Goal: Use online tool/utility: Use online tool/utility

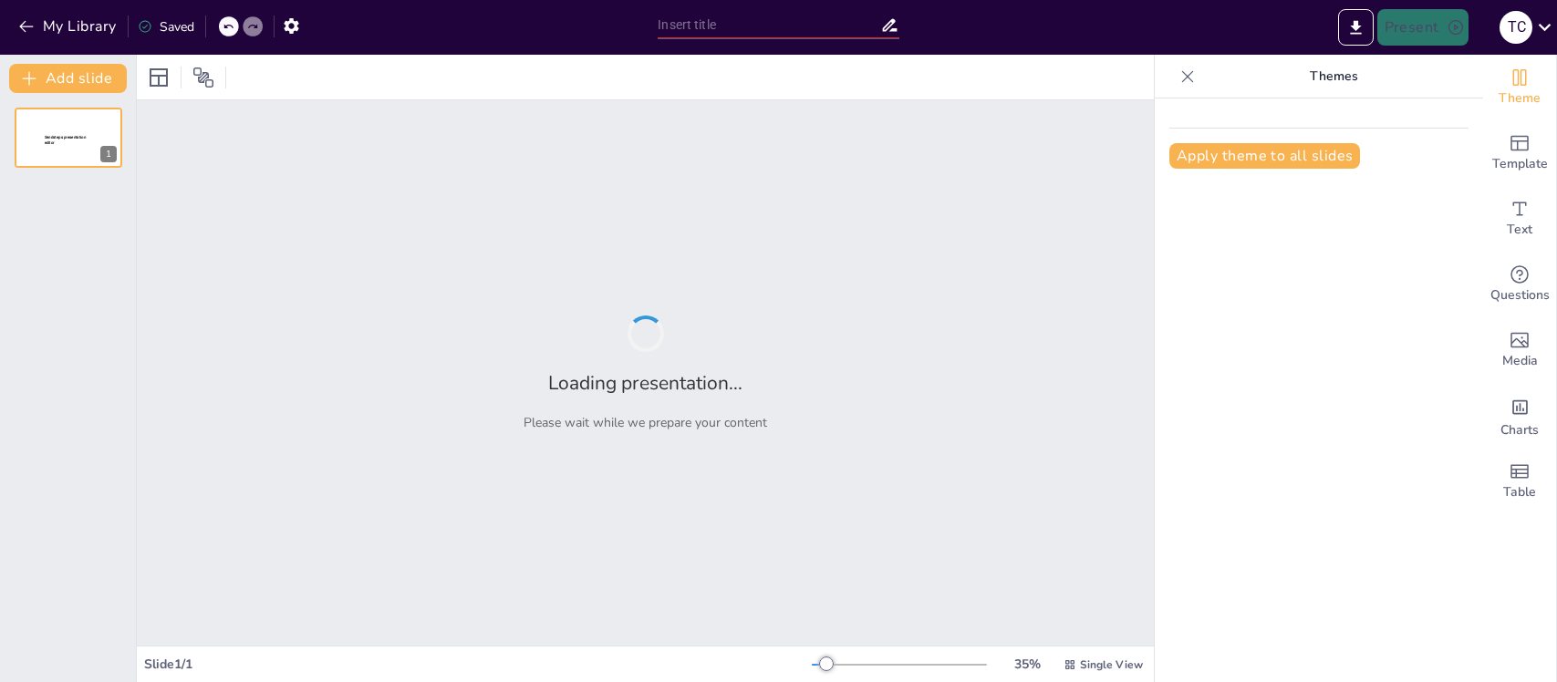
type input "Análisis de la Vulnerabilidad CVE-2018-0171 en Dispositivos Cisco: Riesgos y Co…"
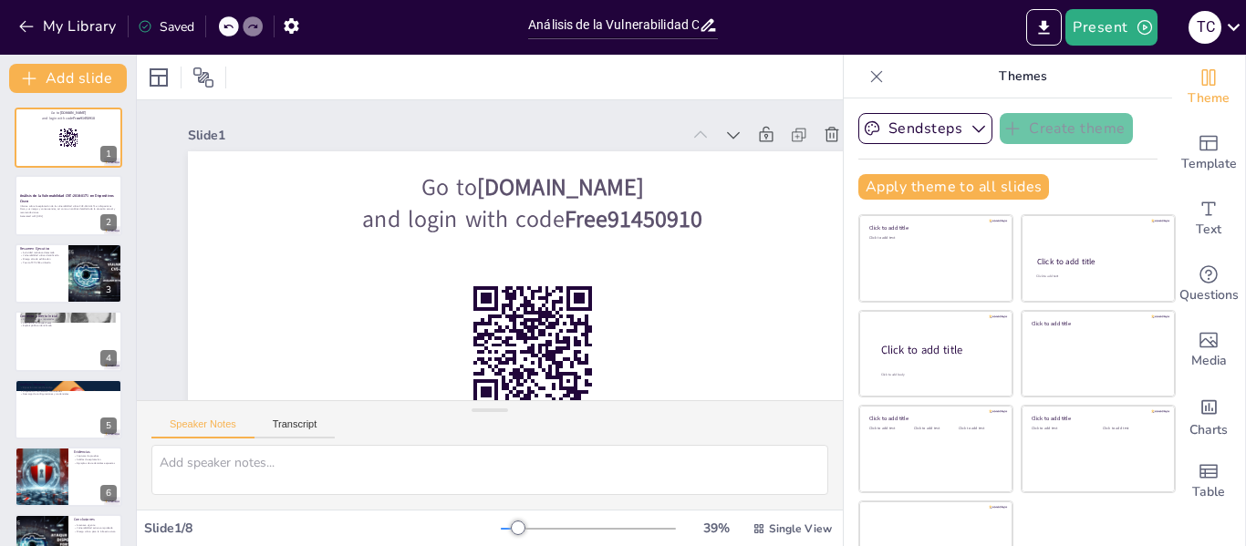
click at [867, 67] on icon at bounding box center [876, 76] width 18 height 18
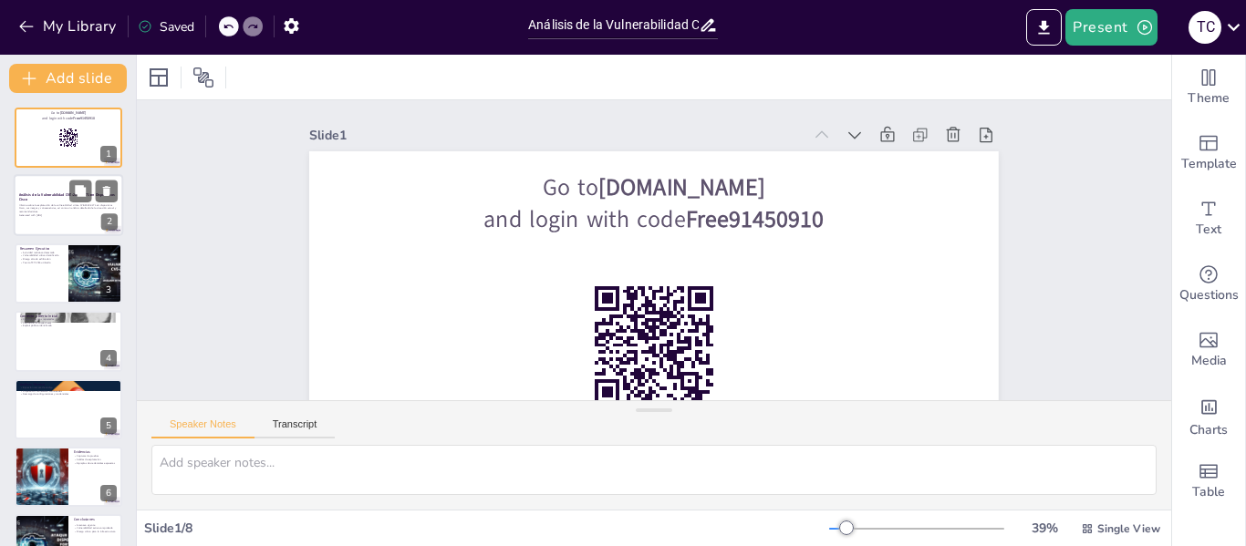
click at [56, 214] on p "Generated with [URL]" at bounding box center [68, 216] width 99 height 4
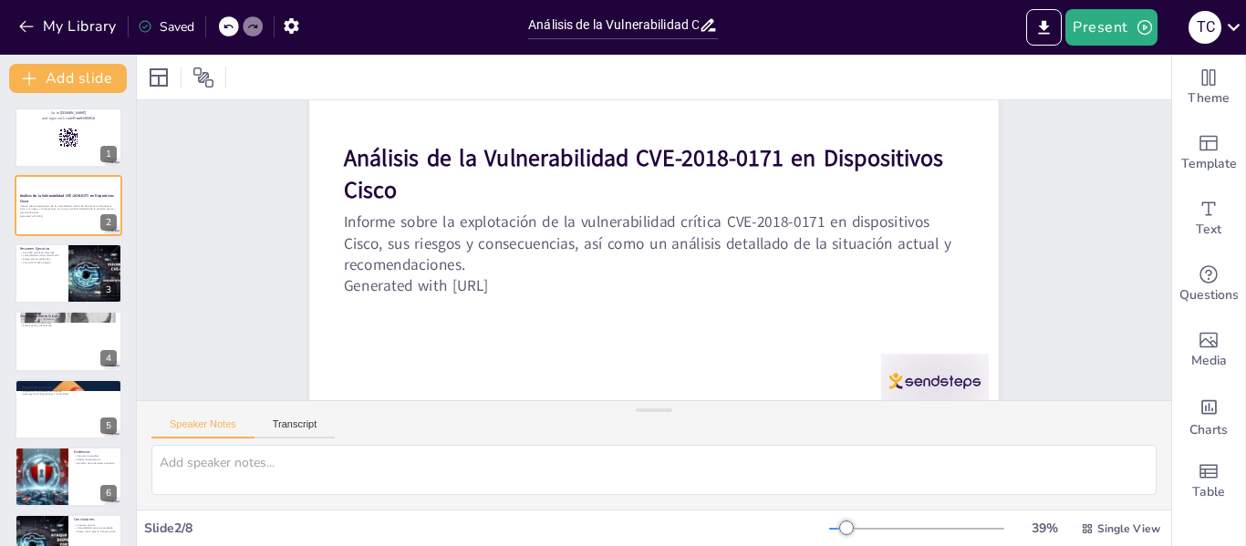
scroll to position [138, 0]
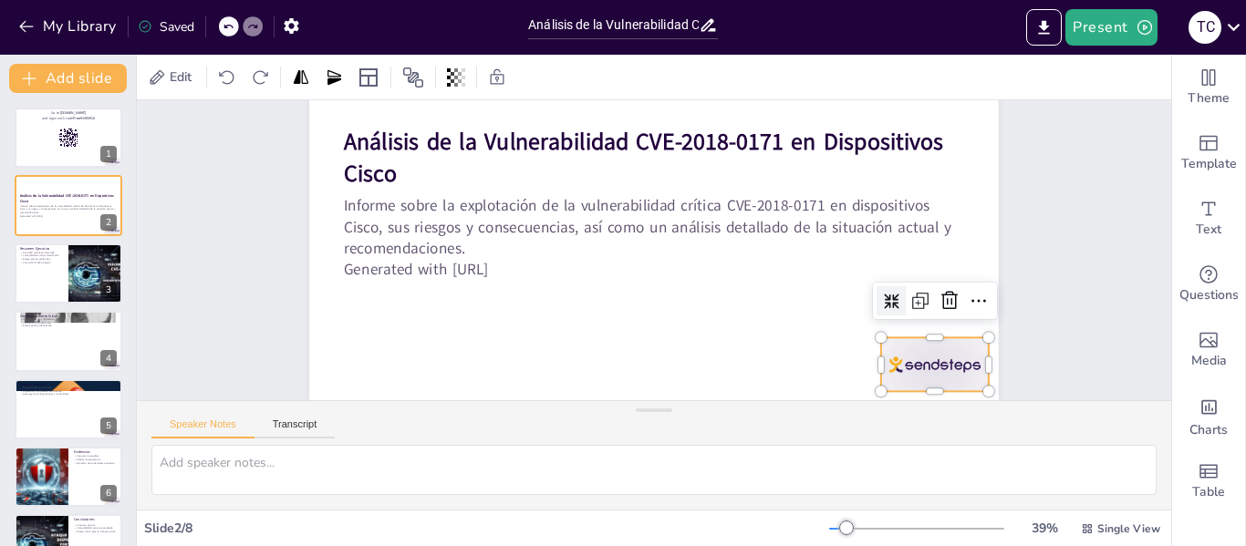
click at [928, 383] on div at bounding box center [904, 420] width 117 height 75
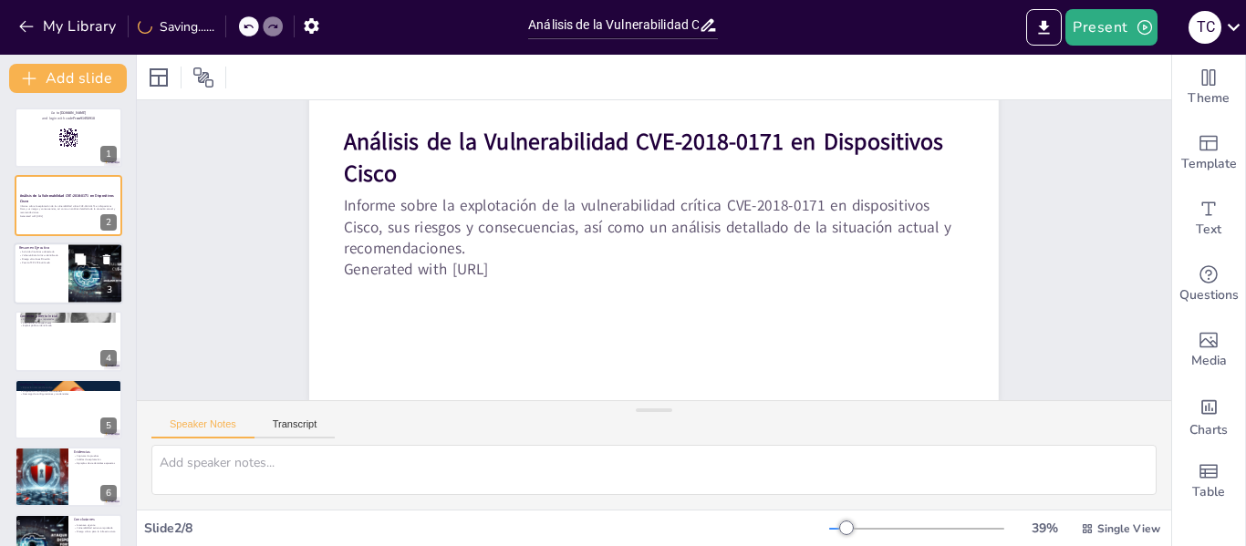
click at [64, 275] on div at bounding box center [68, 274] width 109 height 62
type textarea "La detección de actividad maliciosa es un indicador crítico de que la infraestr…"
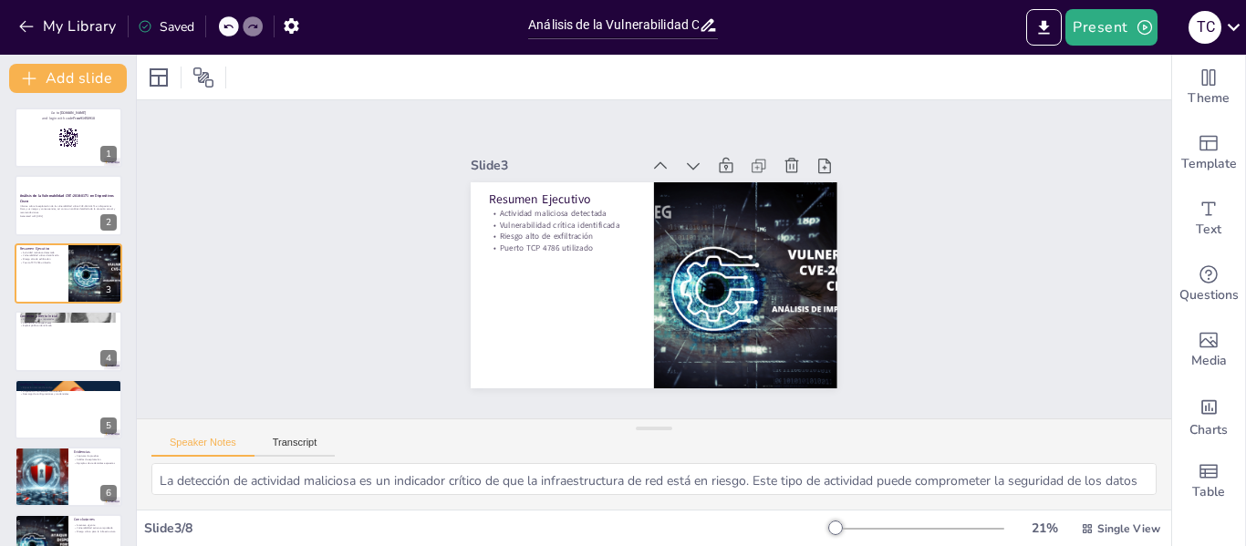
scroll to position [0, 0]
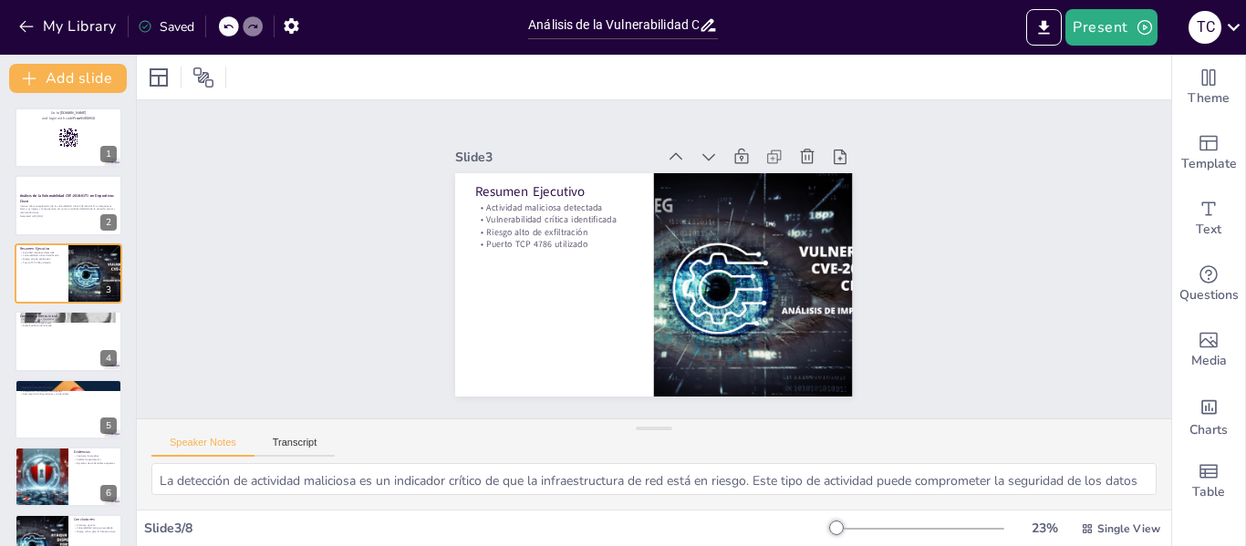
drag, startPoint x: 638, startPoint y: 409, endPoint x: 632, endPoint y: 509, distance: 100.5
click at [632, 509] on div "Speaker Notes Transcript La detección de actividad maliciosa es un indicador cr…" at bounding box center [654, 464] width 1034 height 91
click at [836, 455] on div "Speaker Notes Transcript" at bounding box center [654, 442] width 1034 height 44
click at [278, 442] on button "Transcript" at bounding box center [294, 447] width 81 height 20
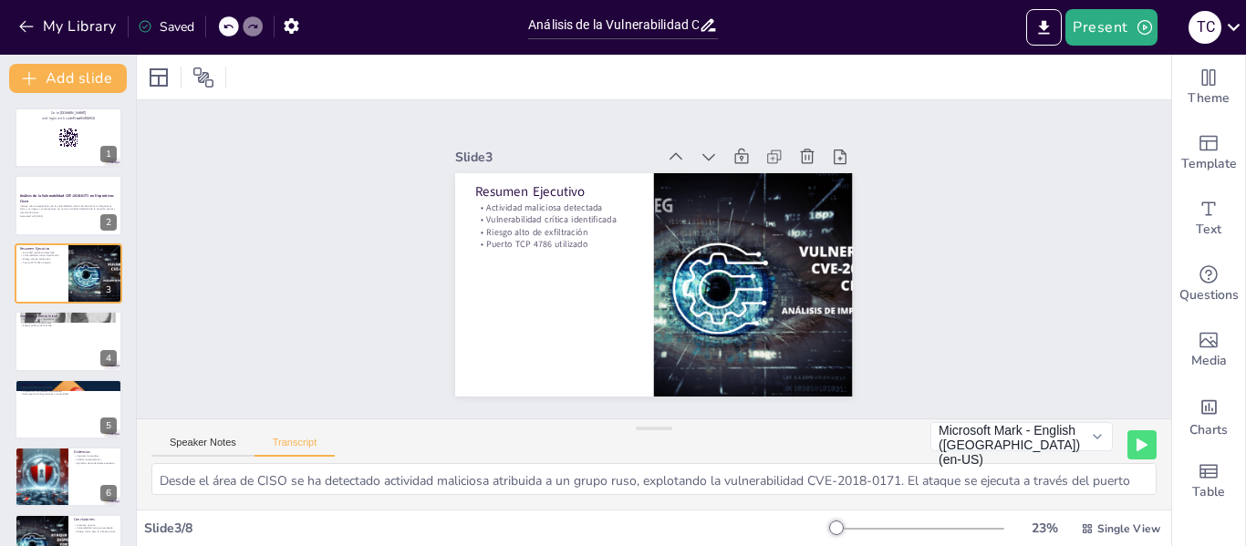
drag, startPoint x: 643, startPoint y: 424, endPoint x: 626, endPoint y: 504, distance: 82.1
click at [626, 504] on div "Speaker Notes Transcript Microsoft Mark - English ([GEOGRAPHIC_DATA]) (en-US) M…" at bounding box center [654, 464] width 1034 height 91
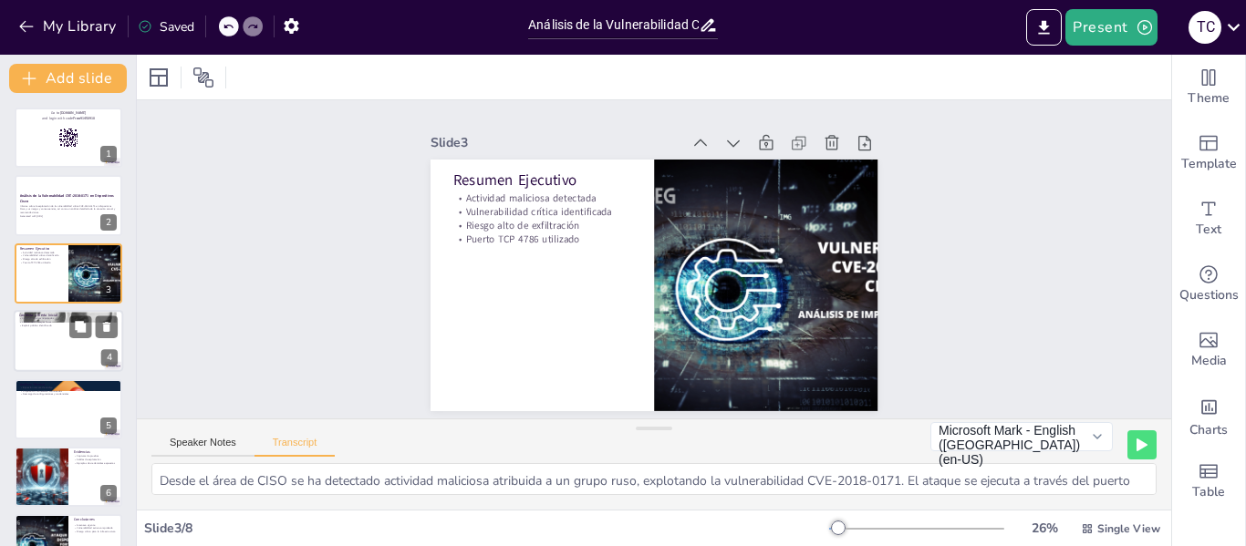
click at [58, 351] on div at bounding box center [68, 341] width 109 height 62
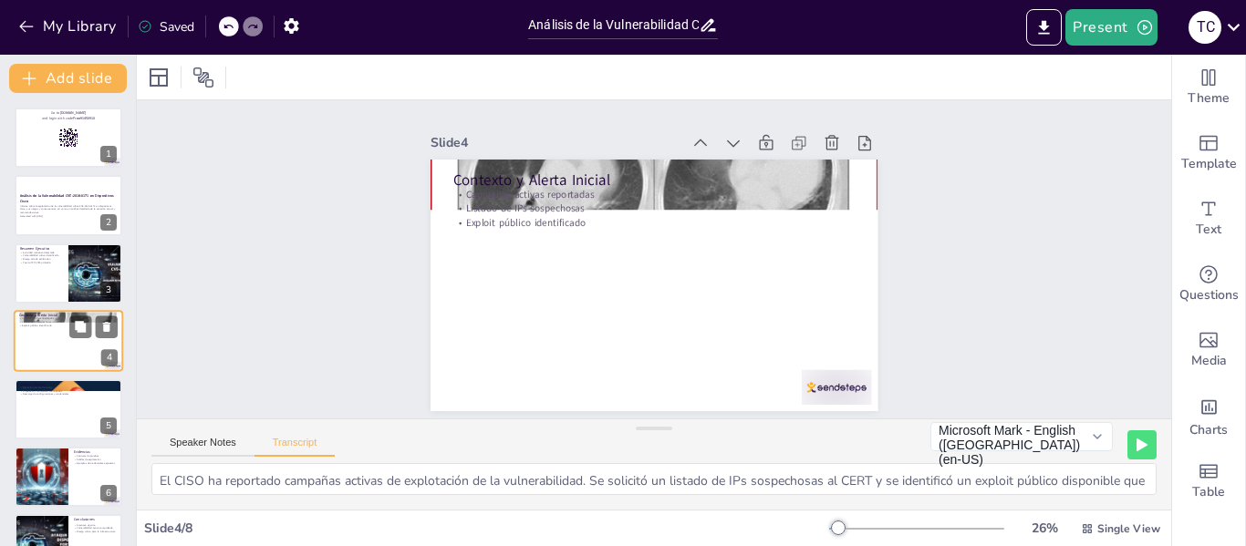
scroll to position [22, 0]
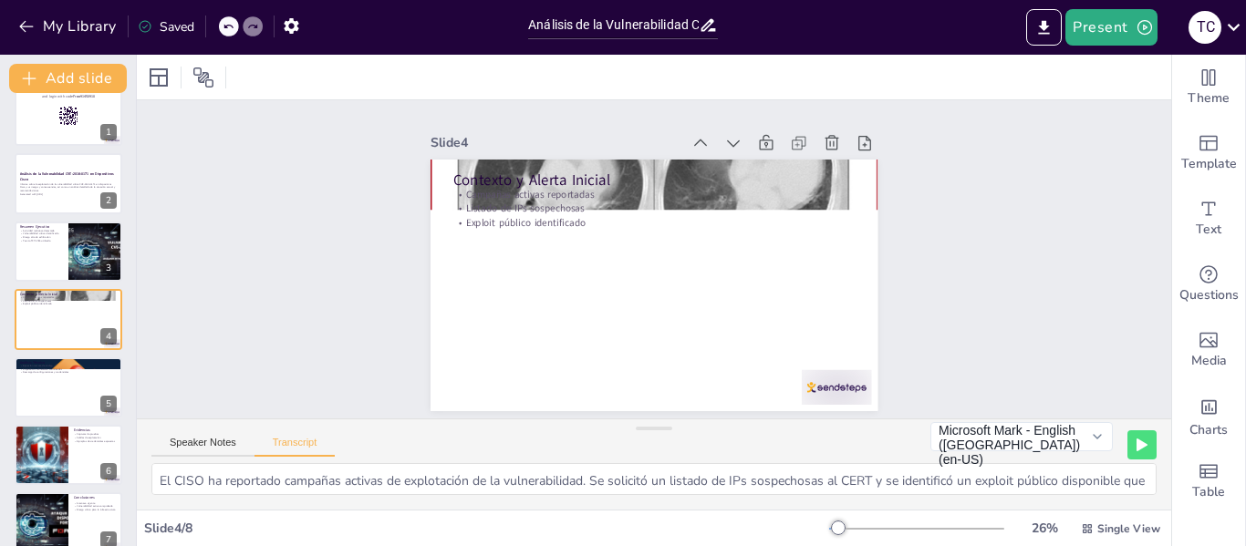
click at [955, 243] on div "Slide 1 Go to [DOMAIN_NAME] and login with code Free91450910 Slide 2 Análisis d…" at bounding box center [654, 259] width 1062 height 425
click at [61, 368] on p "Dispositivos vulnerables confirmados" at bounding box center [68, 369] width 99 height 4
type textarea "La vulnerabilidad CVE-2018-0171 permite ejecución remota de código a través del…"
